Goal: Task Accomplishment & Management: Manage account settings

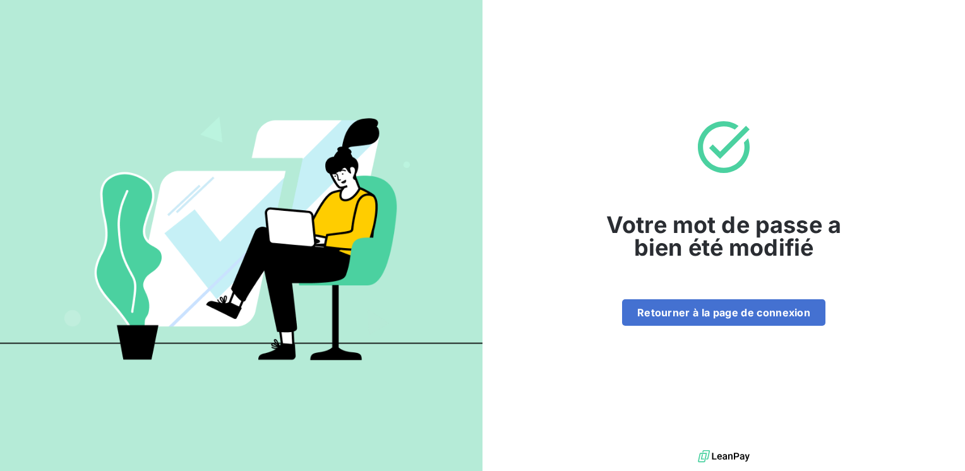
click at [727, 328] on div "Votre mot de passe a bien été modifié Retourner à la page de connexion" at bounding box center [723, 223] width 482 height 447
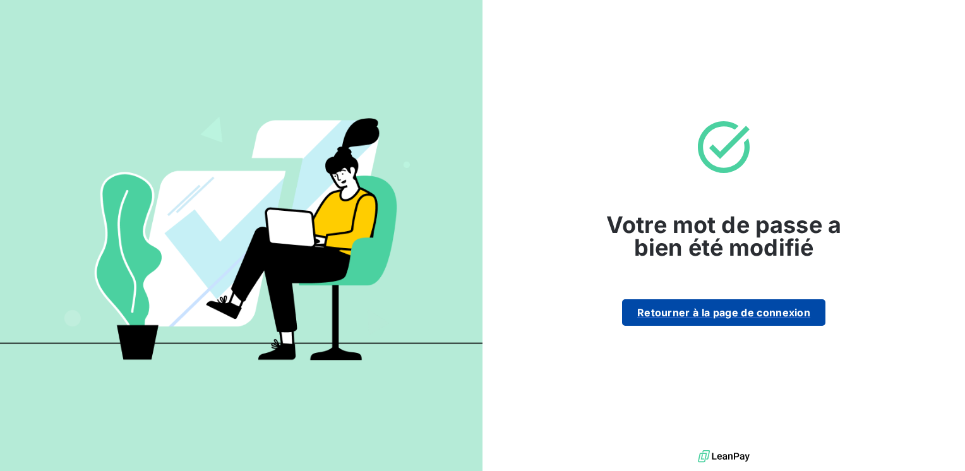
click at [727, 317] on button "Retourner à la page de connexion" at bounding box center [723, 312] width 203 height 27
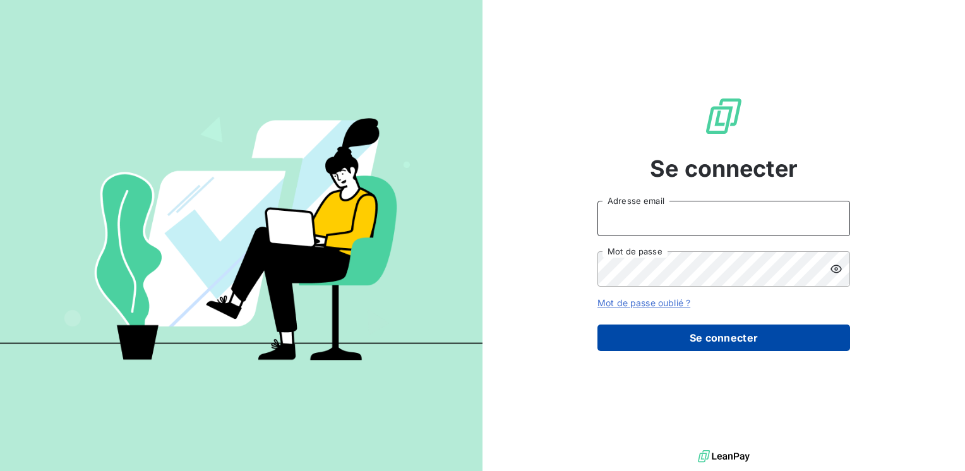
type input "[EMAIL_ADDRESS][DOMAIN_NAME]"
click at [674, 330] on button "Se connecter" at bounding box center [723, 338] width 253 height 27
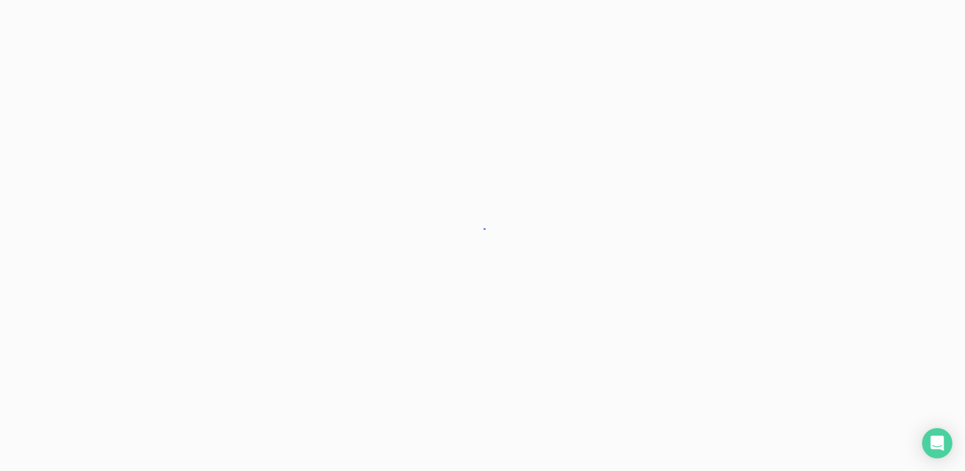
click at [684, 338] on div at bounding box center [482, 235] width 965 height 471
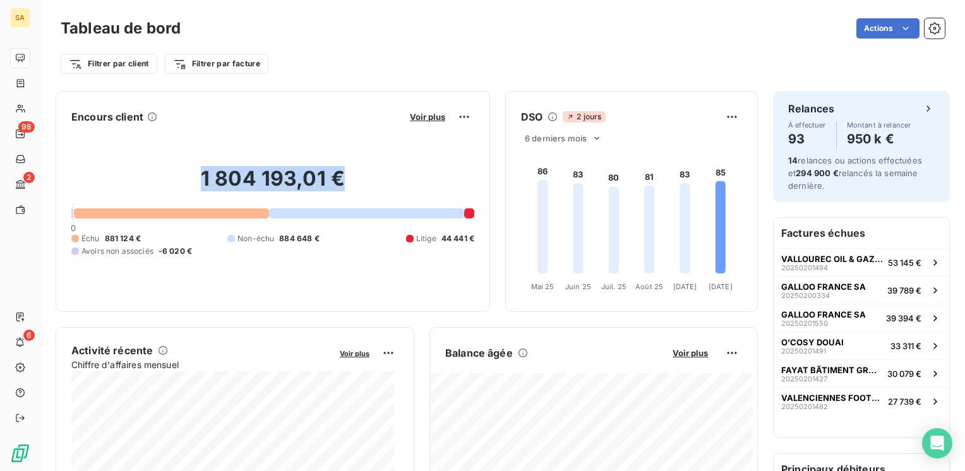
drag, startPoint x: 194, startPoint y: 177, endPoint x: 357, endPoint y: 184, distance: 163.7
click at [357, 184] on h2 "1 804 193,01 €" at bounding box center [272, 185] width 403 height 38
click at [384, 169] on h2 "1 804 193,01 €" at bounding box center [272, 185] width 403 height 38
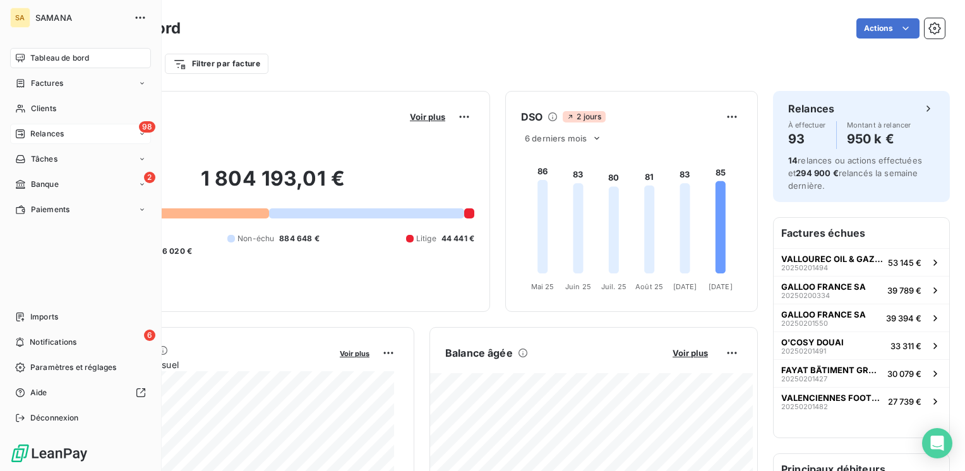
click at [45, 141] on div "98 Relances" at bounding box center [80, 134] width 141 height 20
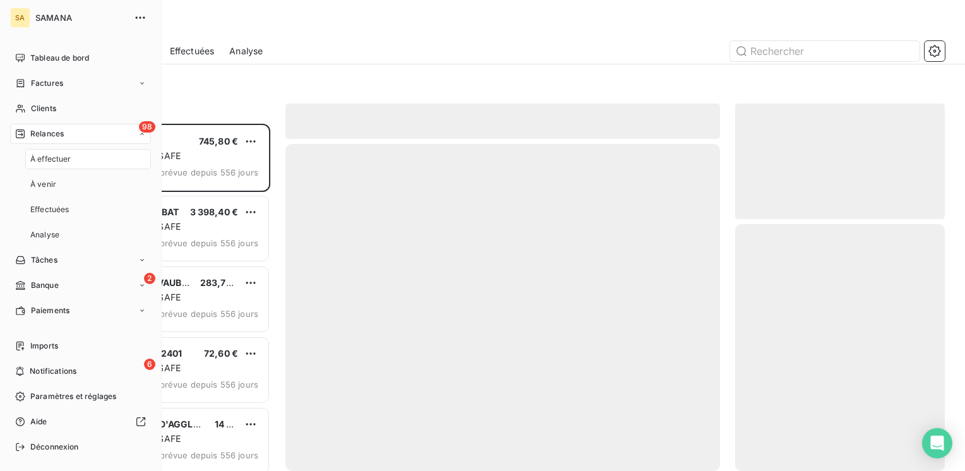
scroll to position [338, 200]
